Goal: Information Seeking & Learning: Learn about a topic

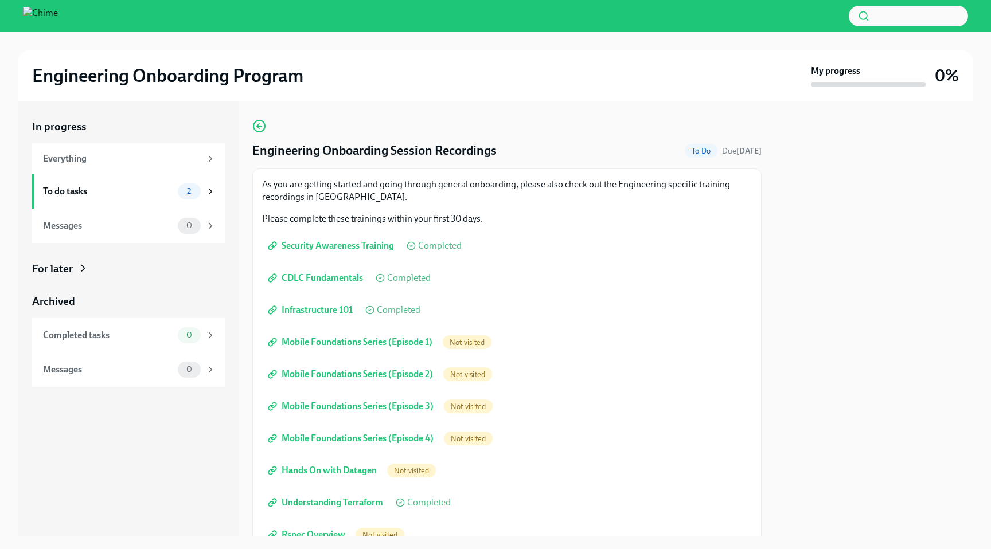
scroll to position [154, 0]
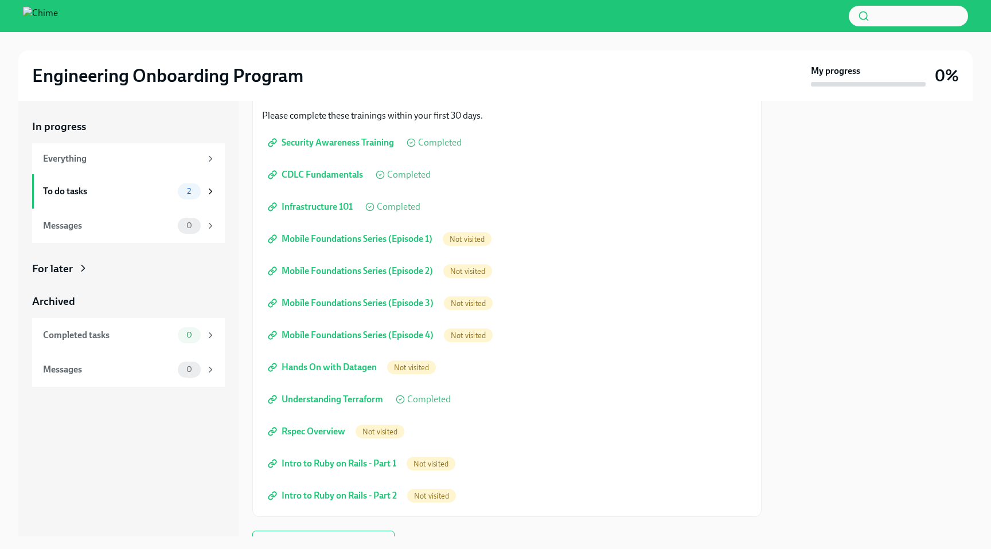
scroll to position [93, 0]
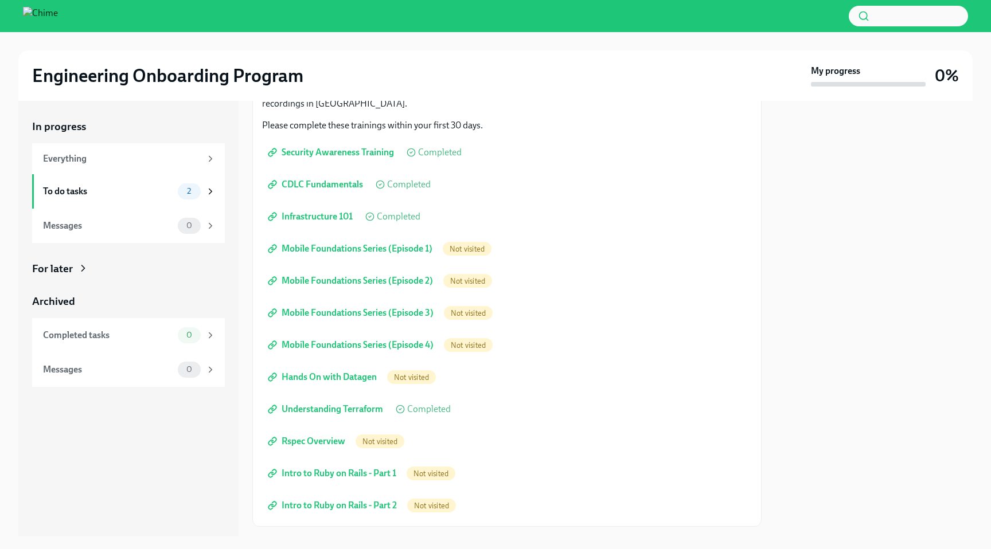
click at [339, 251] on span "Mobile Foundations Series (Episode 1)" at bounding box center [351, 248] width 162 height 11
click at [323, 280] on span "Mobile Foundations Series (Episode 2)" at bounding box center [351, 280] width 163 height 11
click at [310, 312] on span "Mobile Foundations Series (Episode 3)" at bounding box center [351, 312] width 163 height 11
click at [324, 345] on span "Mobile Foundations Series (Episode 4)" at bounding box center [351, 345] width 163 height 11
click at [313, 375] on span "Hands On with Datagen" at bounding box center [323, 377] width 107 height 11
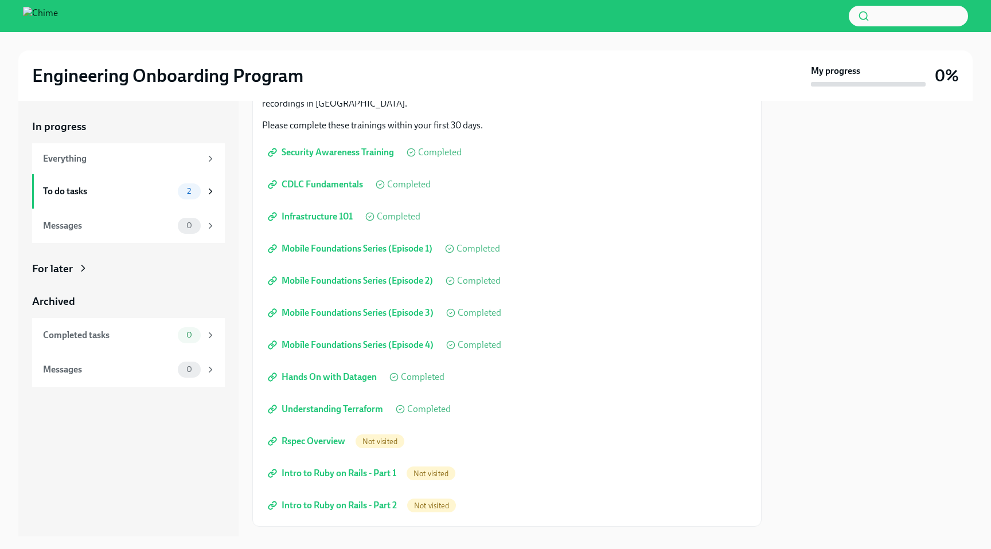
click at [298, 443] on span "Rspec Overview" at bounding box center [307, 441] width 75 height 11
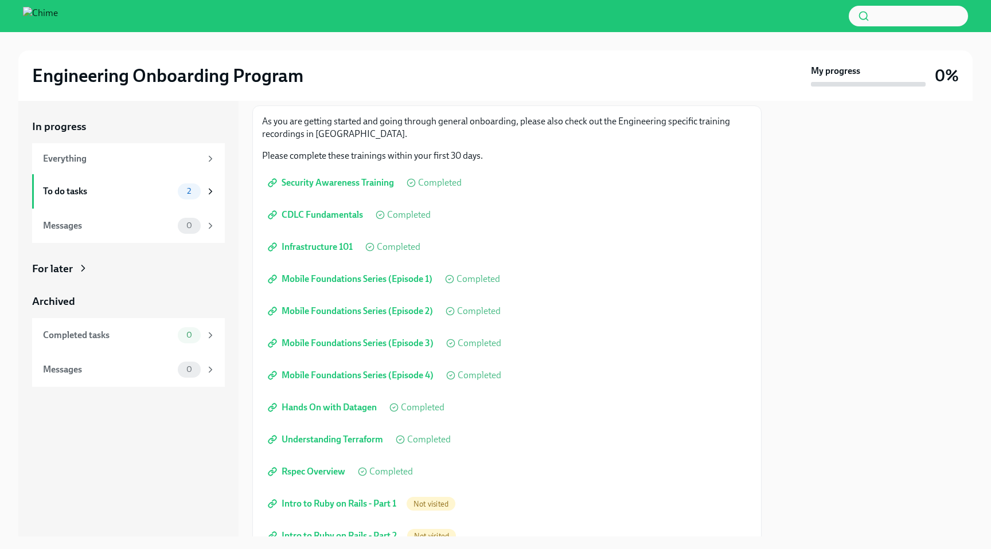
scroll to position [157, 0]
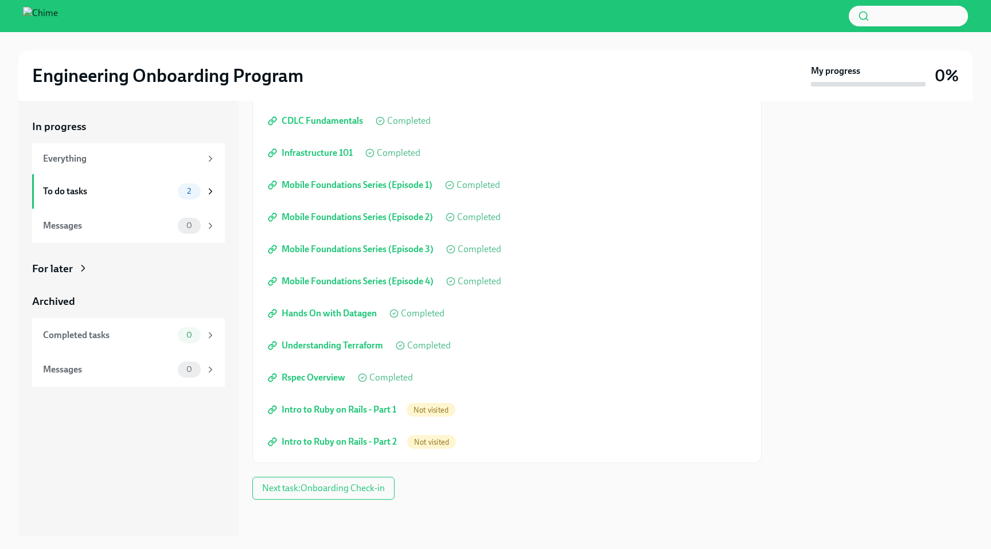
click at [357, 410] on span "Intro to Ruby on Rails - Part 1" at bounding box center [333, 409] width 126 height 11
click at [305, 441] on span "Intro to Ruby on Rails - Part 2" at bounding box center [333, 441] width 127 height 11
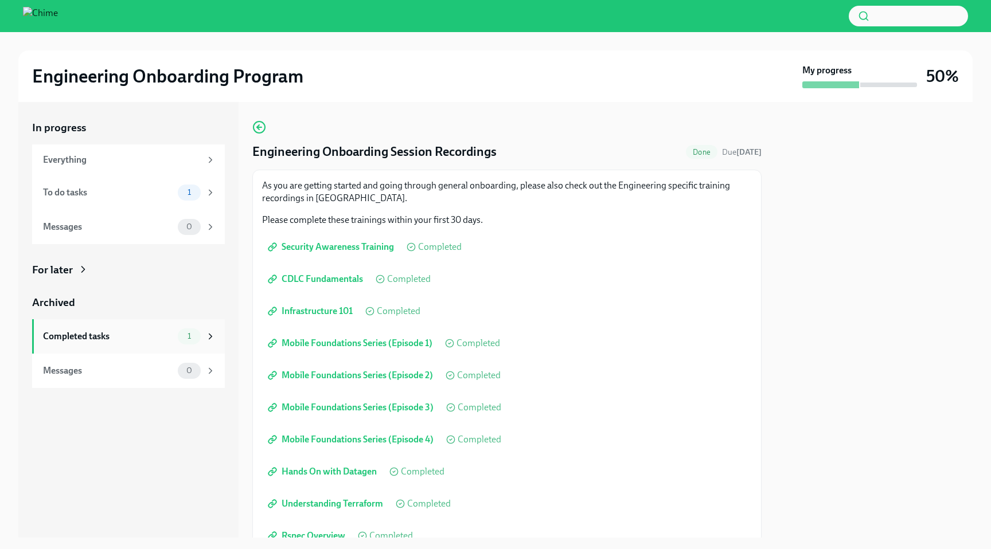
click at [134, 349] on div "Completed tasks 1" at bounding box center [128, 336] width 193 height 34
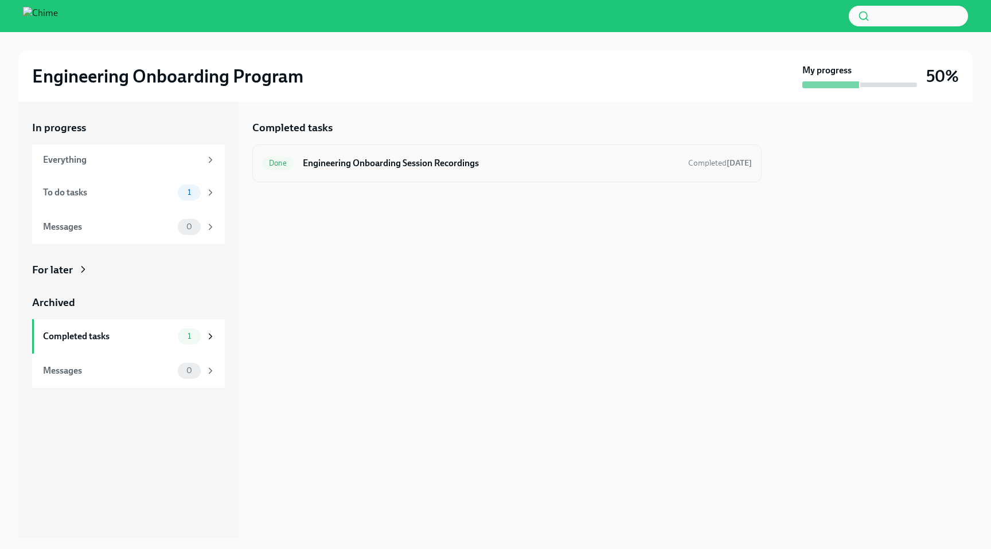
click at [431, 163] on h6 "Engineering Onboarding Session Recordings" at bounding box center [491, 163] width 376 height 13
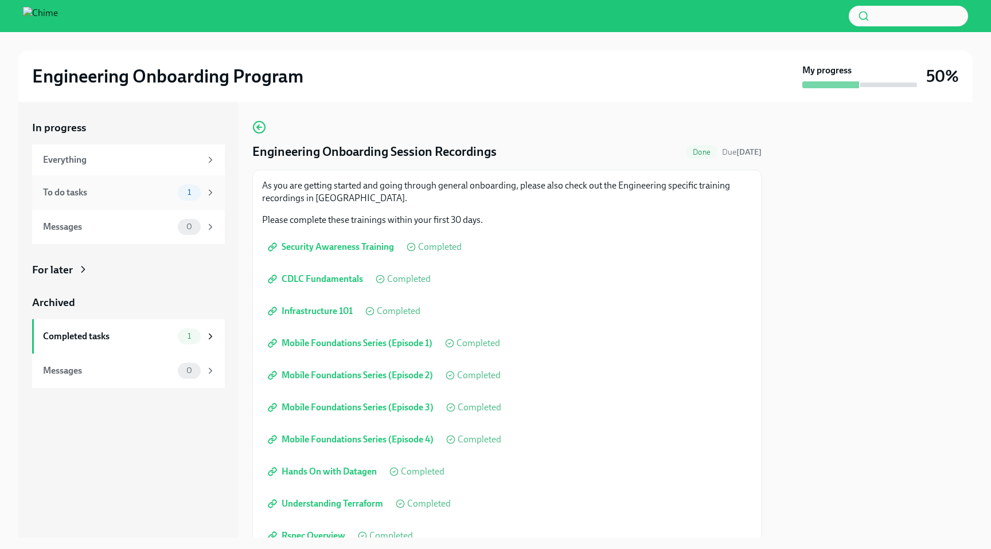
click at [123, 201] on div "To do tasks 1" at bounding box center [128, 193] width 193 height 34
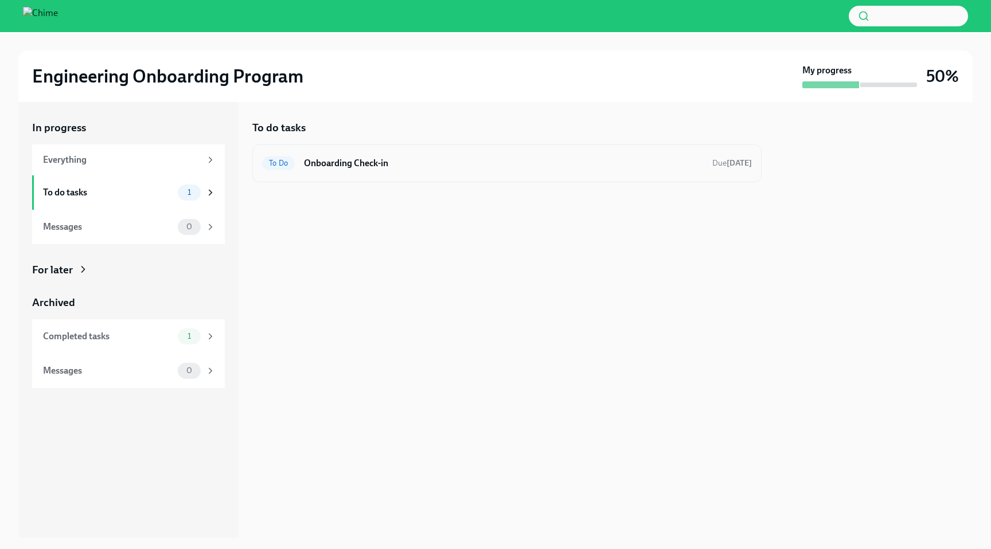
click at [415, 158] on h6 "Onboarding Check-in" at bounding box center [503, 163] width 399 height 13
